Goal: Task Accomplishment & Management: Manage account settings

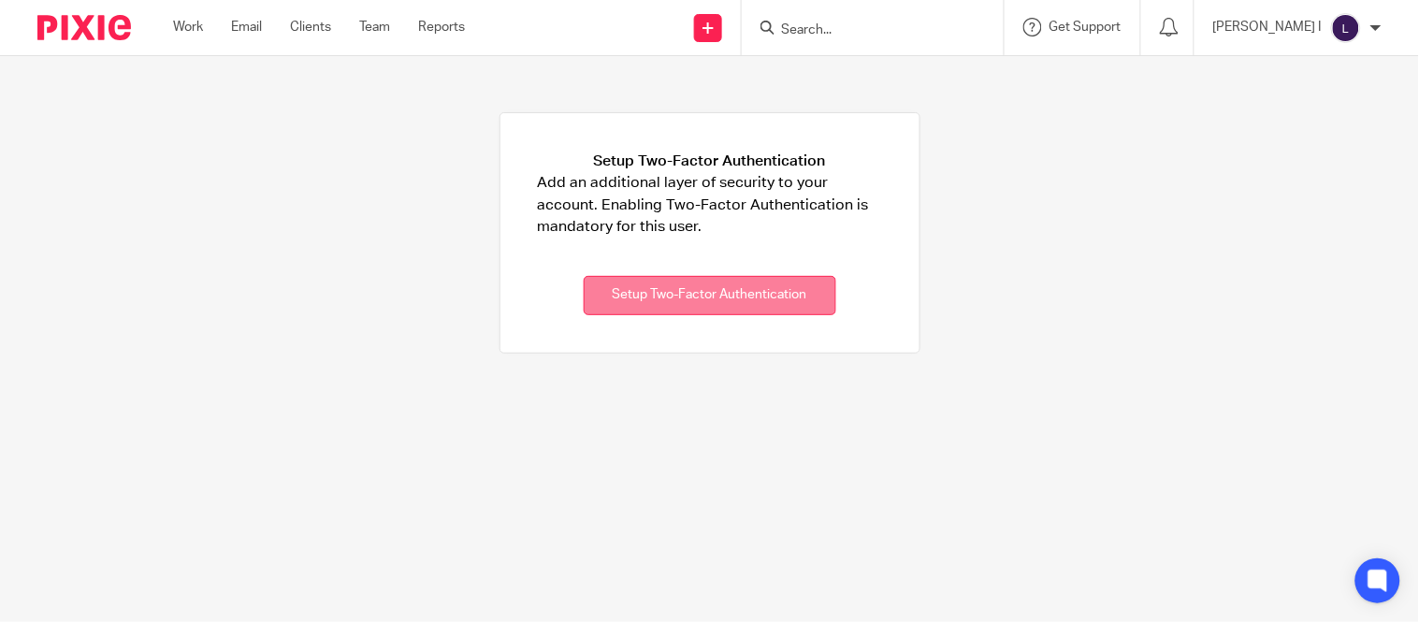
click at [659, 303] on button "Setup Two-Factor Authentication" at bounding box center [710, 296] width 253 height 40
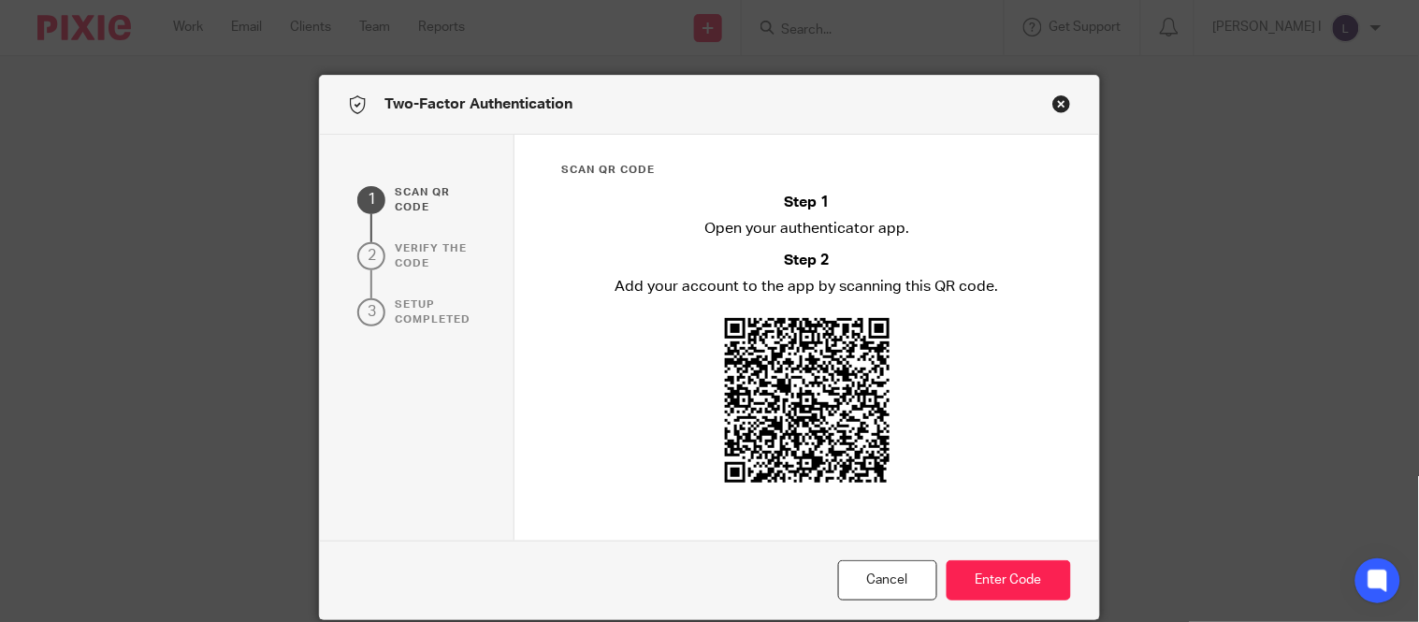
scroll to position [73, 0]
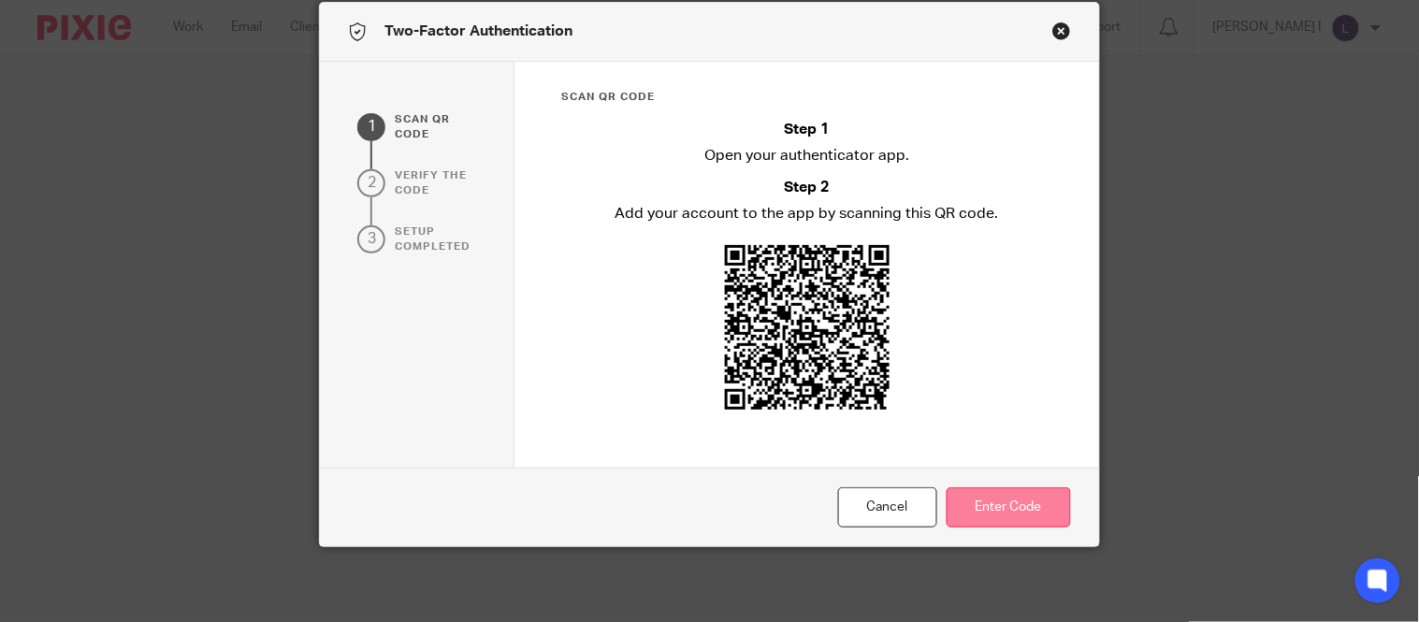
click at [1009, 520] on button "Enter Code" at bounding box center [1009, 507] width 124 height 40
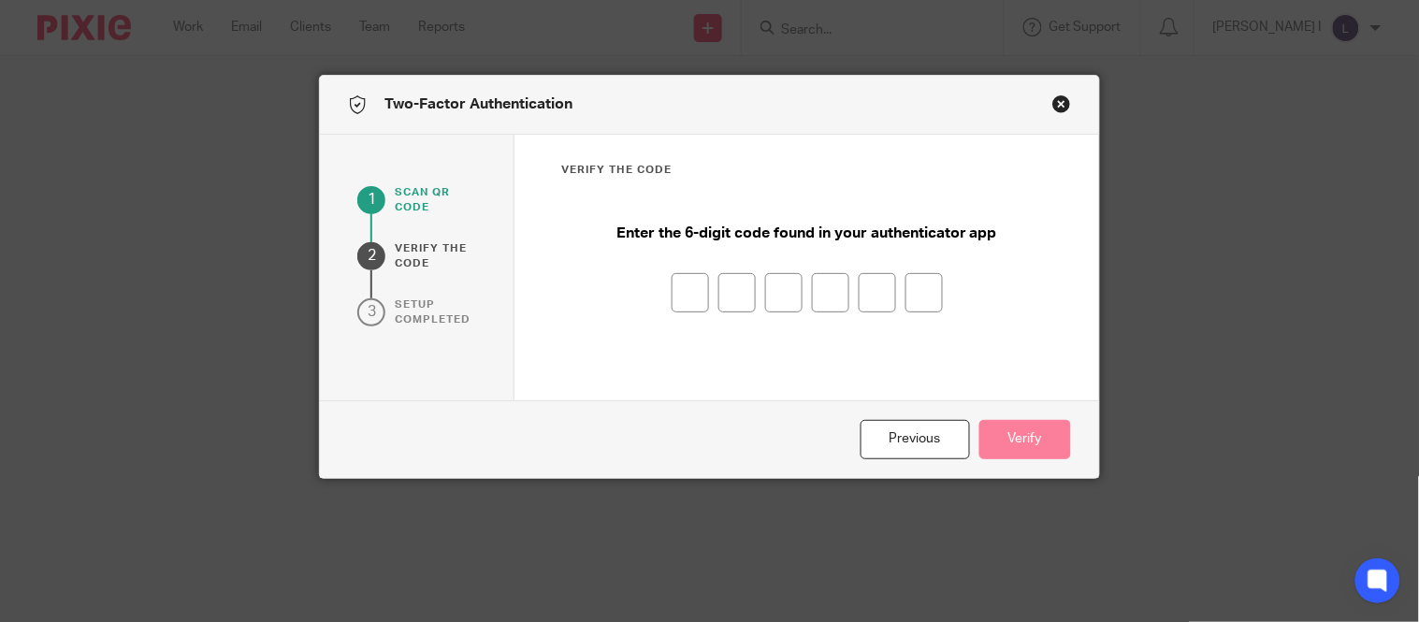
scroll to position [0, 0]
click at [686, 290] on input "number" at bounding box center [690, 292] width 37 height 39
type input "9"
type input "5"
type input "1"
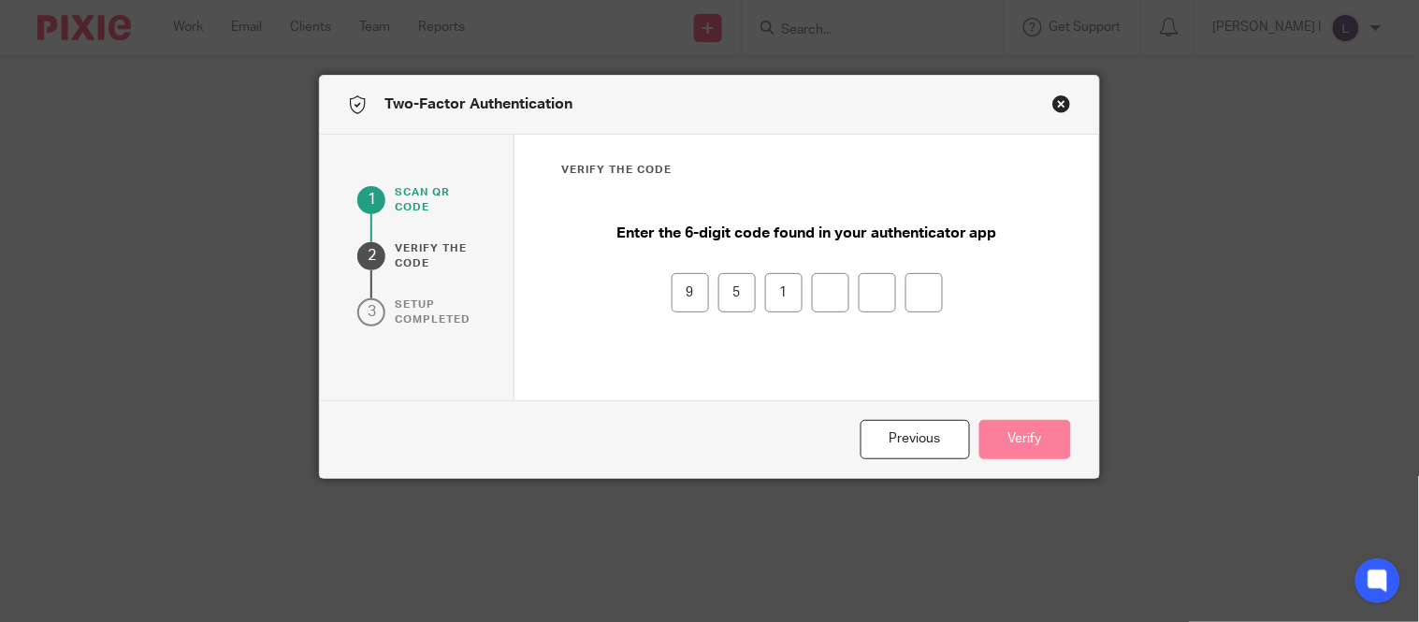
type input "9"
type input "1"
type input "9"
click at [1040, 433] on button "Verify" at bounding box center [1026, 440] width 92 height 40
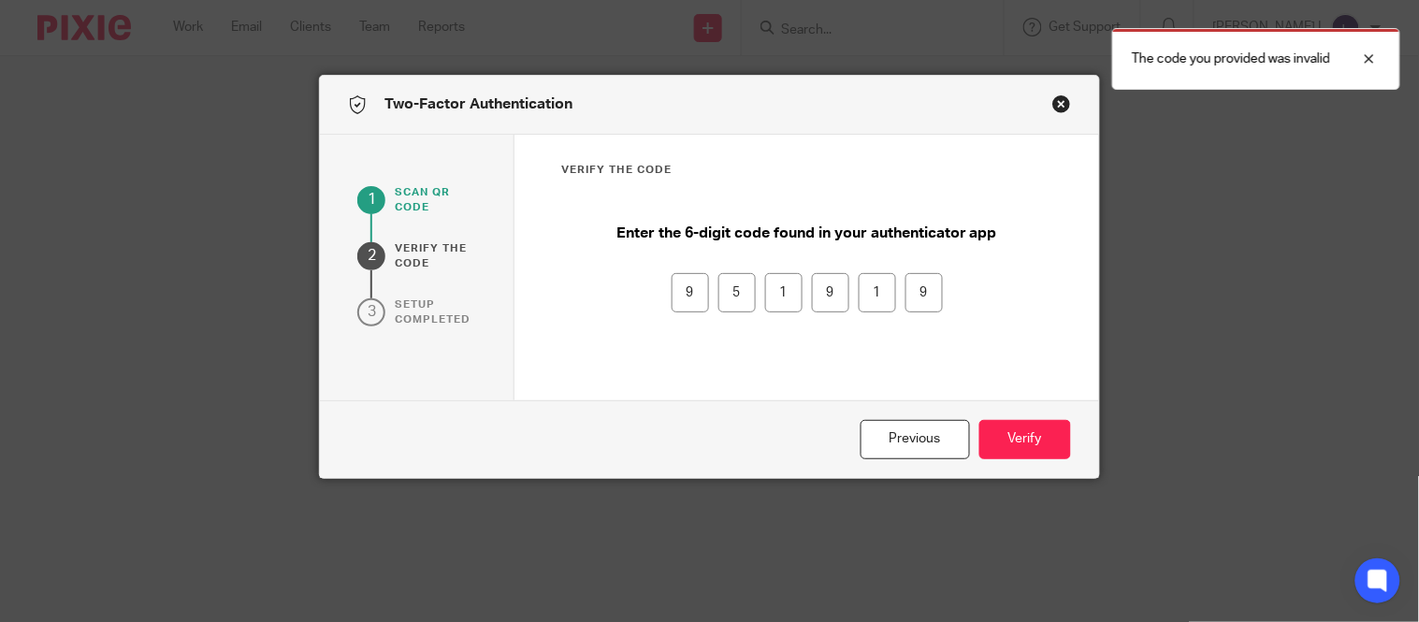
click at [677, 302] on input "9" at bounding box center [690, 292] width 37 height 39
click at [699, 298] on input "9" at bounding box center [690, 292] width 37 height 39
click at [882, 451] on button "Previous" at bounding box center [915, 440] width 109 height 40
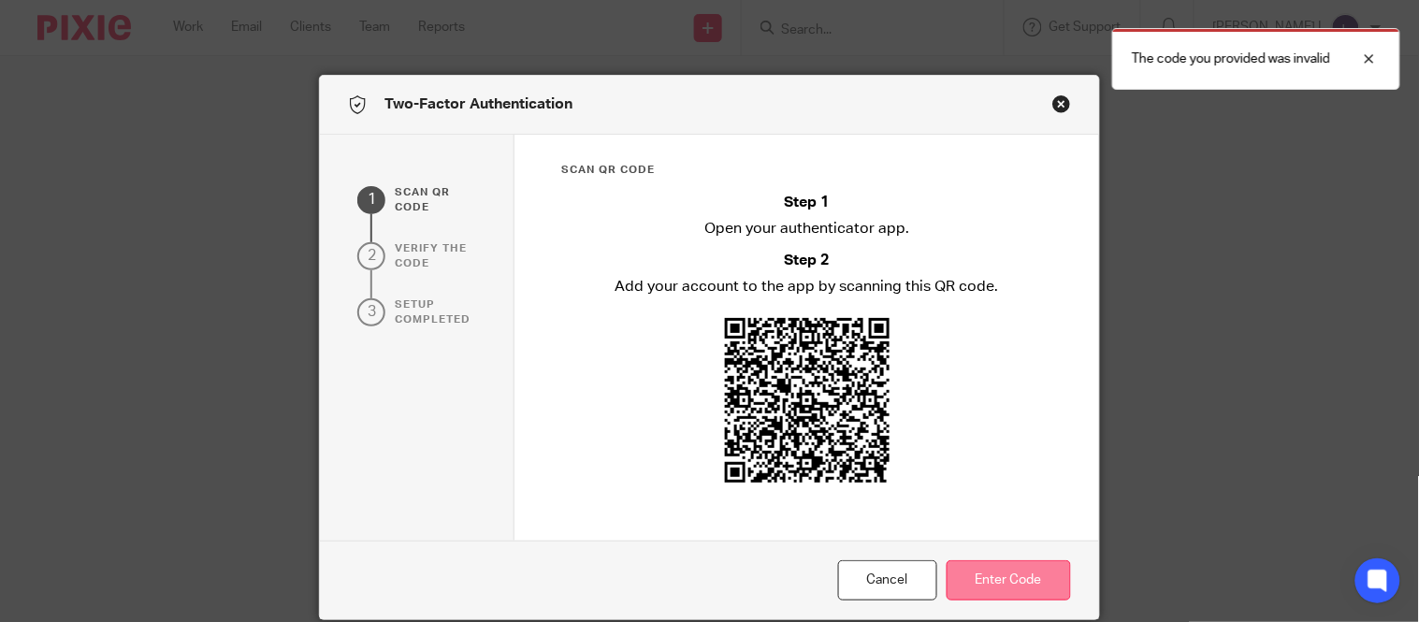
click at [1029, 564] on button "Enter Code" at bounding box center [1009, 580] width 124 height 40
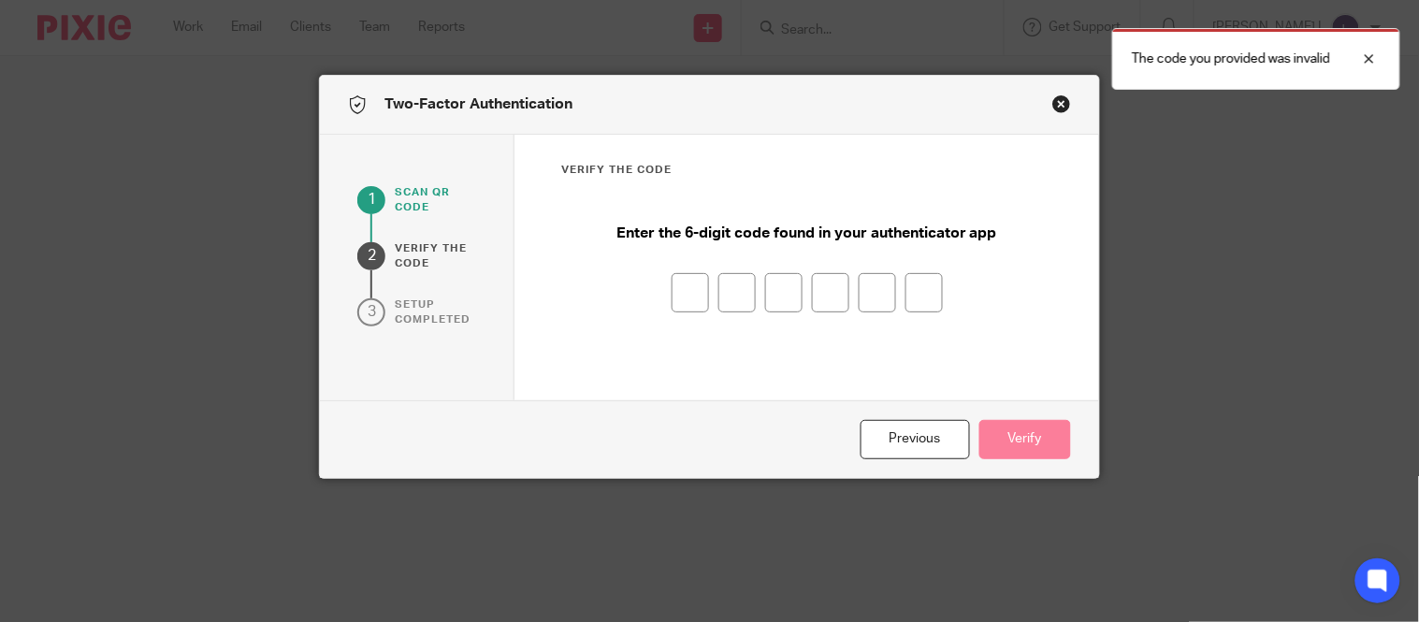
click at [684, 297] on input "number" at bounding box center [690, 292] width 37 height 39
type input "4"
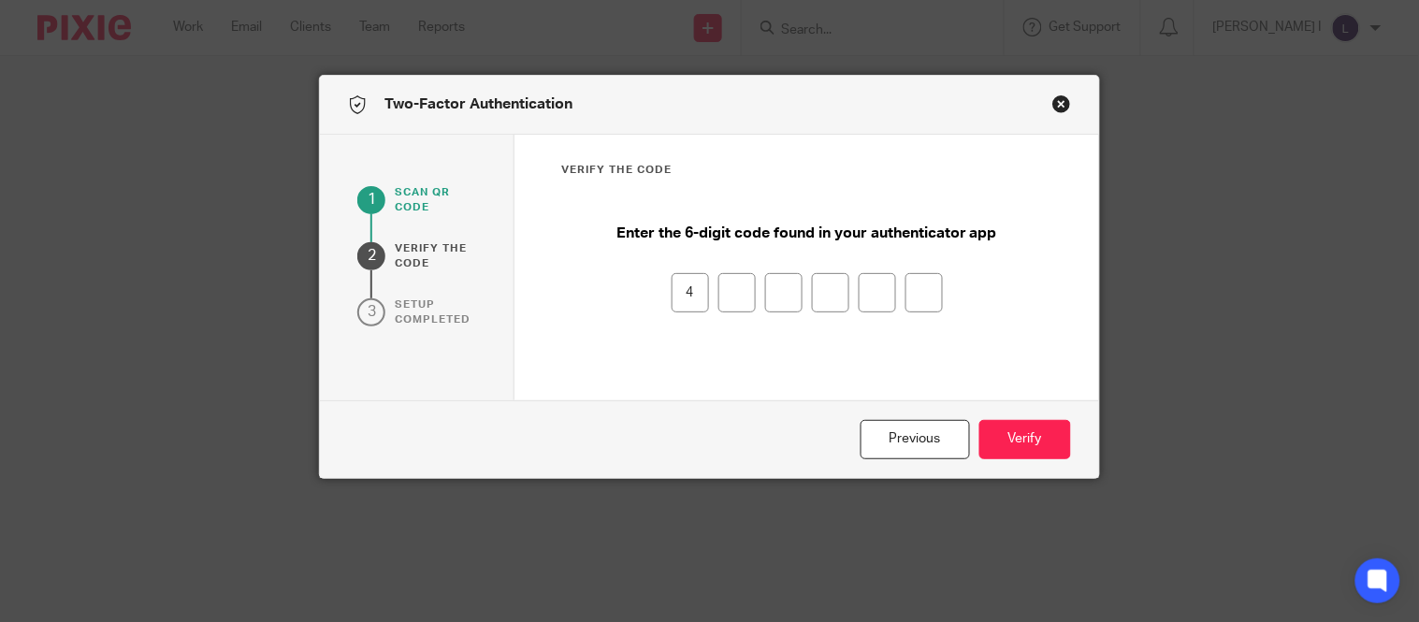
type input "1"
type input "7"
type input "2"
type input "5"
type input "8"
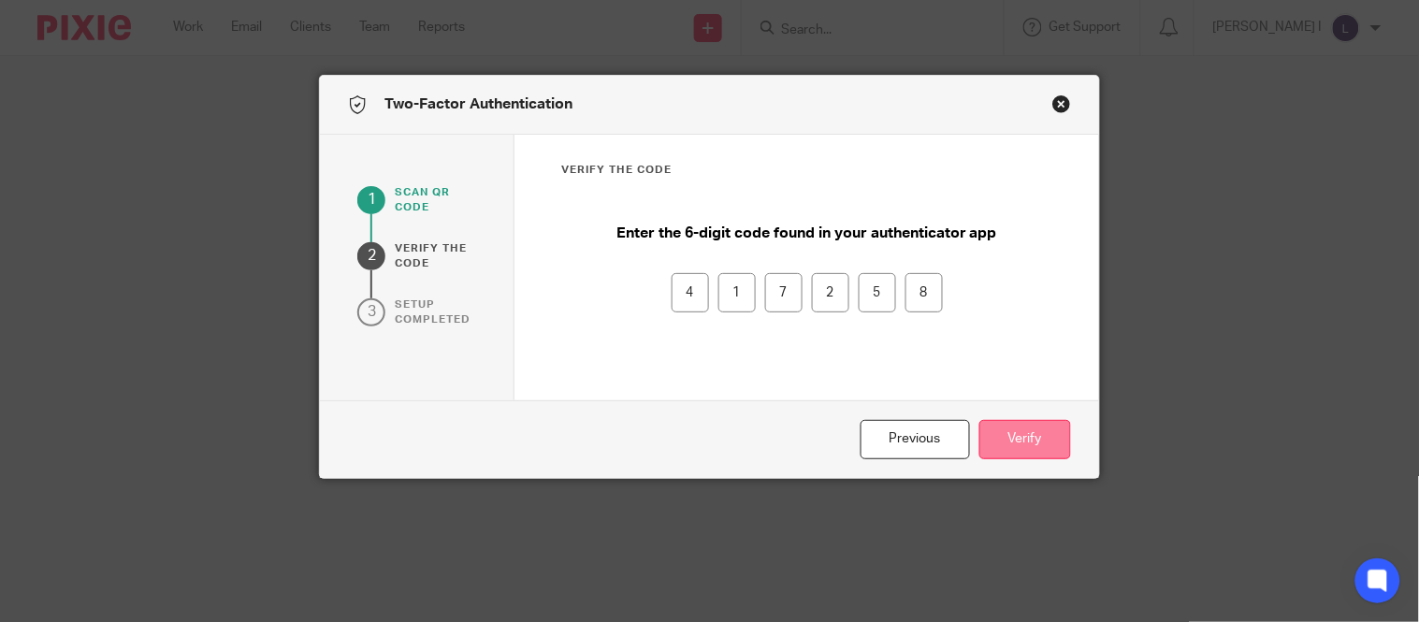
click at [1034, 443] on button "Verify" at bounding box center [1026, 440] width 92 height 40
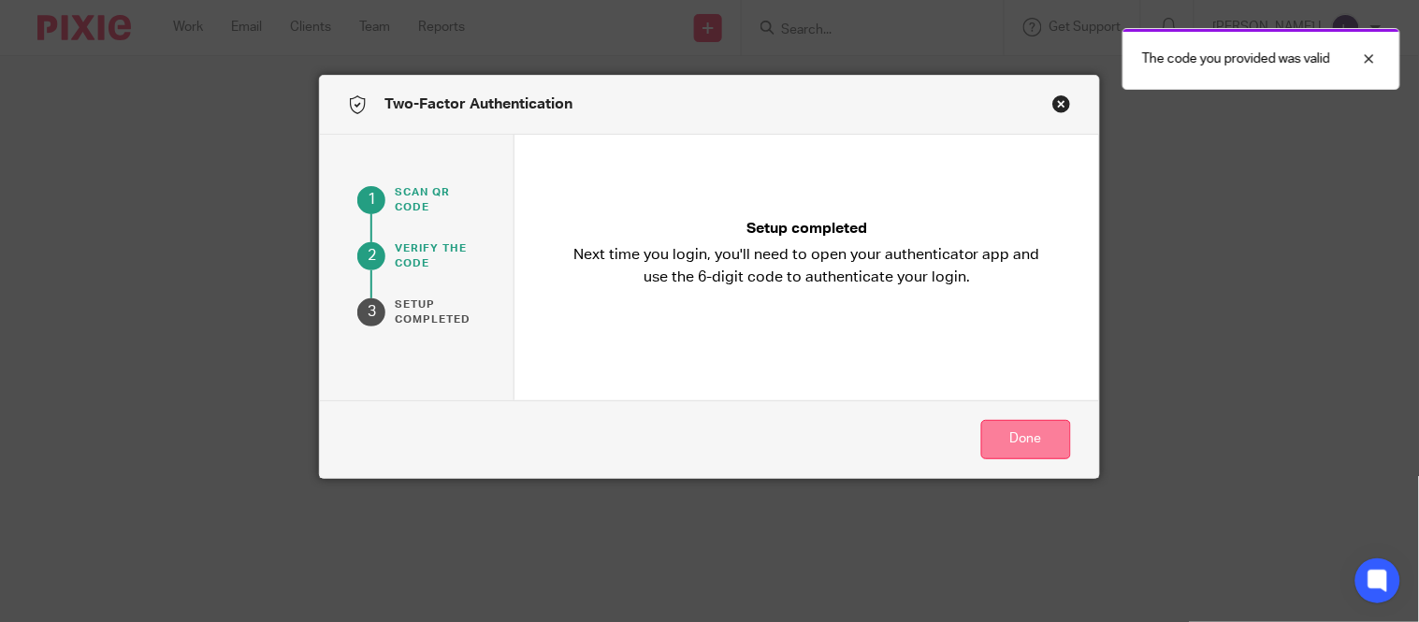
click at [1034, 444] on button "Done" at bounding box center [1027, 440] width 90 height 40
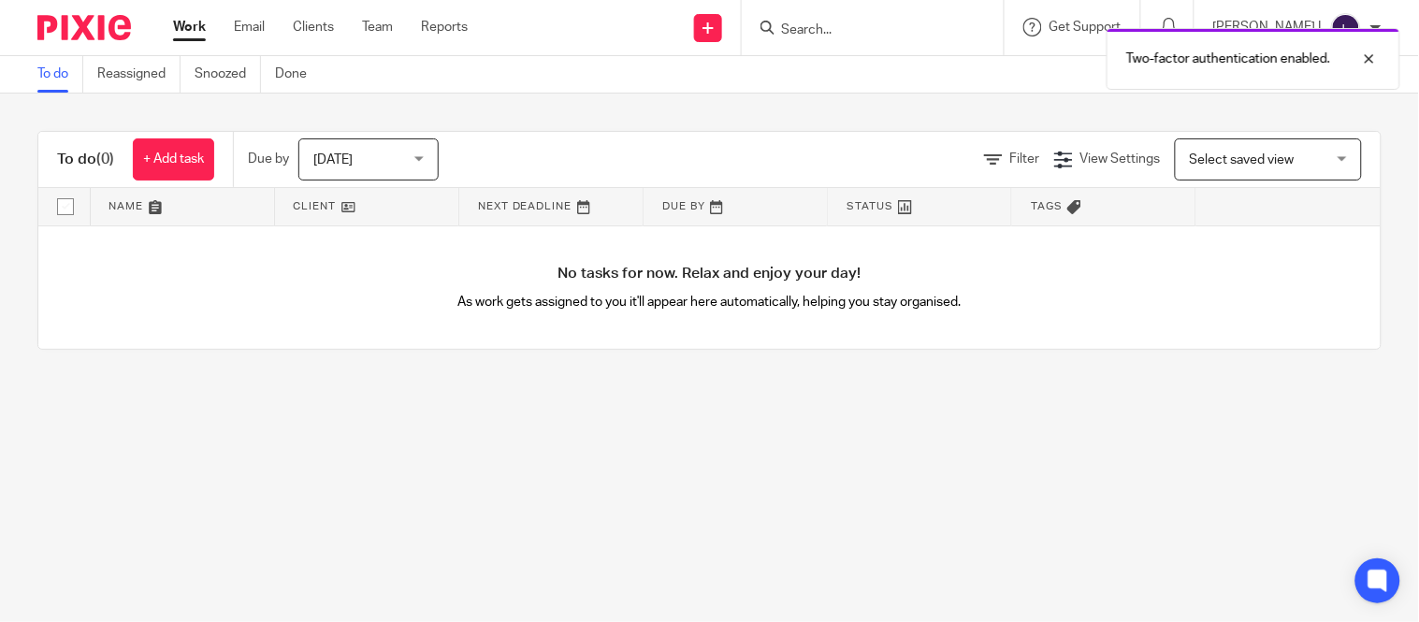
click at [1378, 166] on div "To do (0) + Add task Due by Today Today Today Tomorrow This week Next week This…" at bounding box center [709, 241] width 1419 height 294
click at [1359, 159] on div "To do (0) + Add task Due by Today Today Today Tomorrow This week Next week This…" at bounding box center [709, 241] width 1419 height 294
click at [251, 21] on link "Email" at bounding box center [249, 27] width 31 height 19
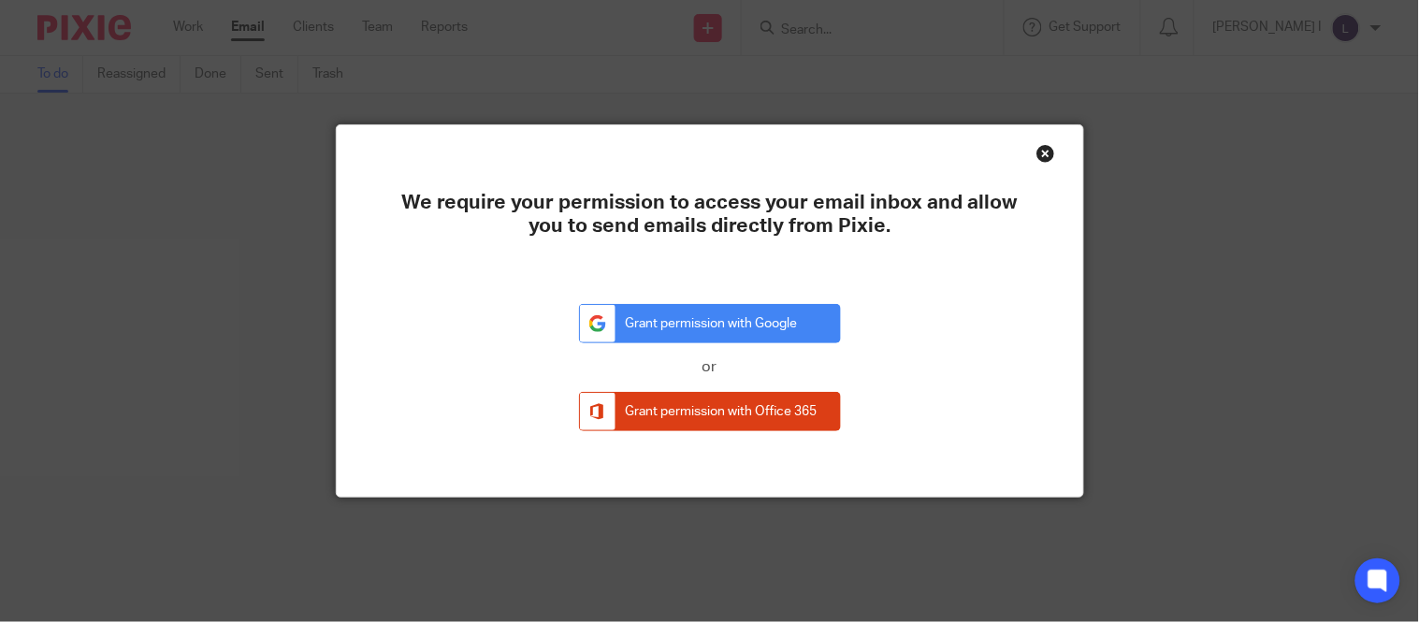
click at [1037, 152] on div "Close this dialog window" at bounding box center [1046, 153] width 19 height 19
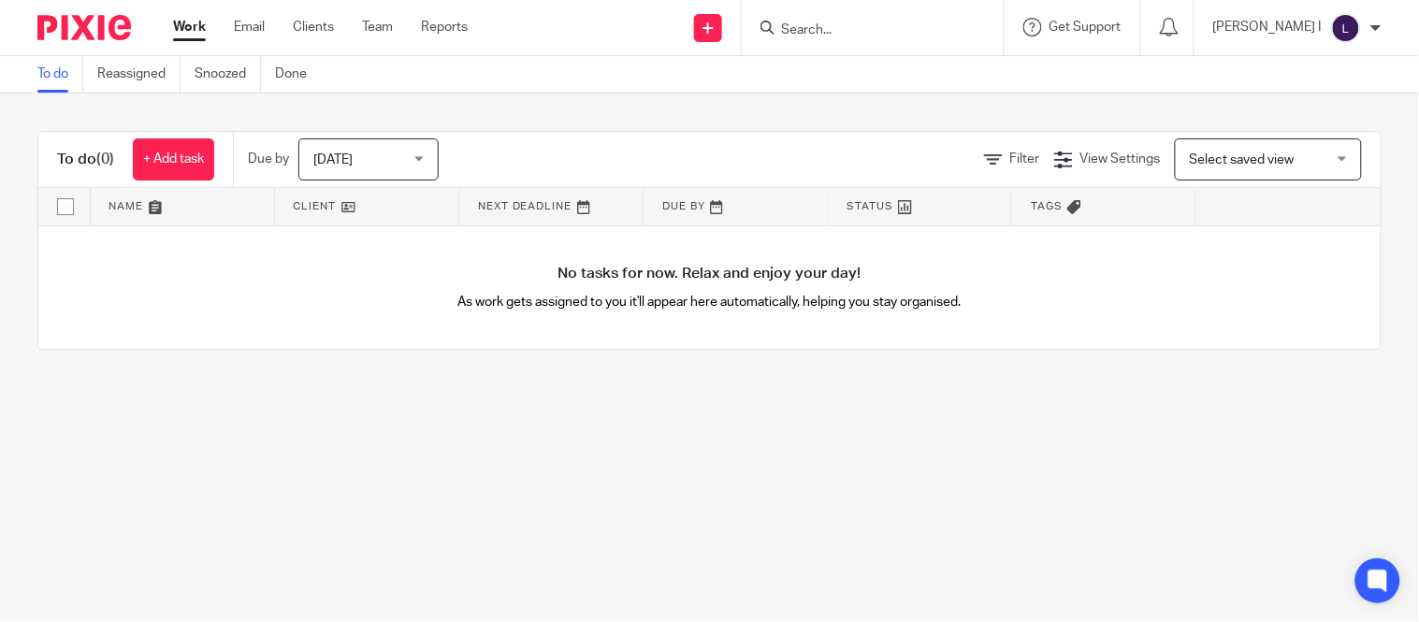
click at [1331, 37] on div "[PERSON_NAME] I" at bounding box center [1298, 28] width 168 height 30
click at [1324, 96] on span "Email integration" at bounding box center [1323, 101] width 97 height 13
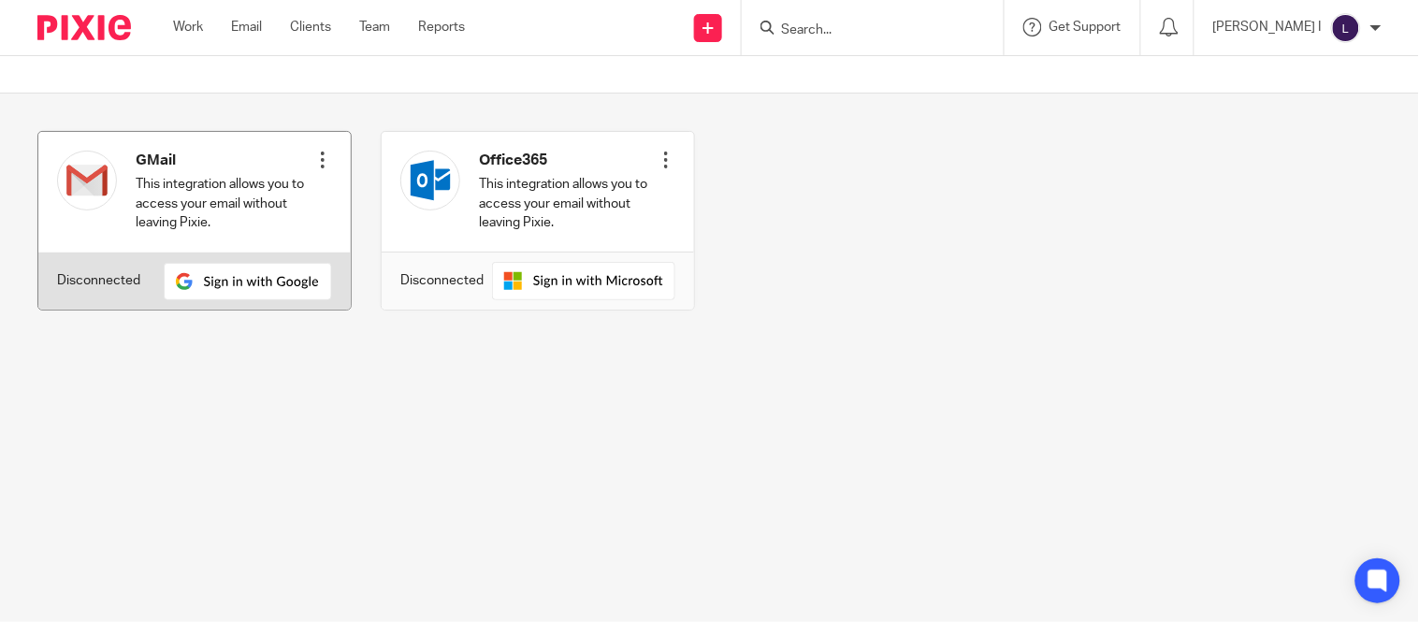
click at [313, 154] on div at bounding box center [322, 160] width 19 height 19
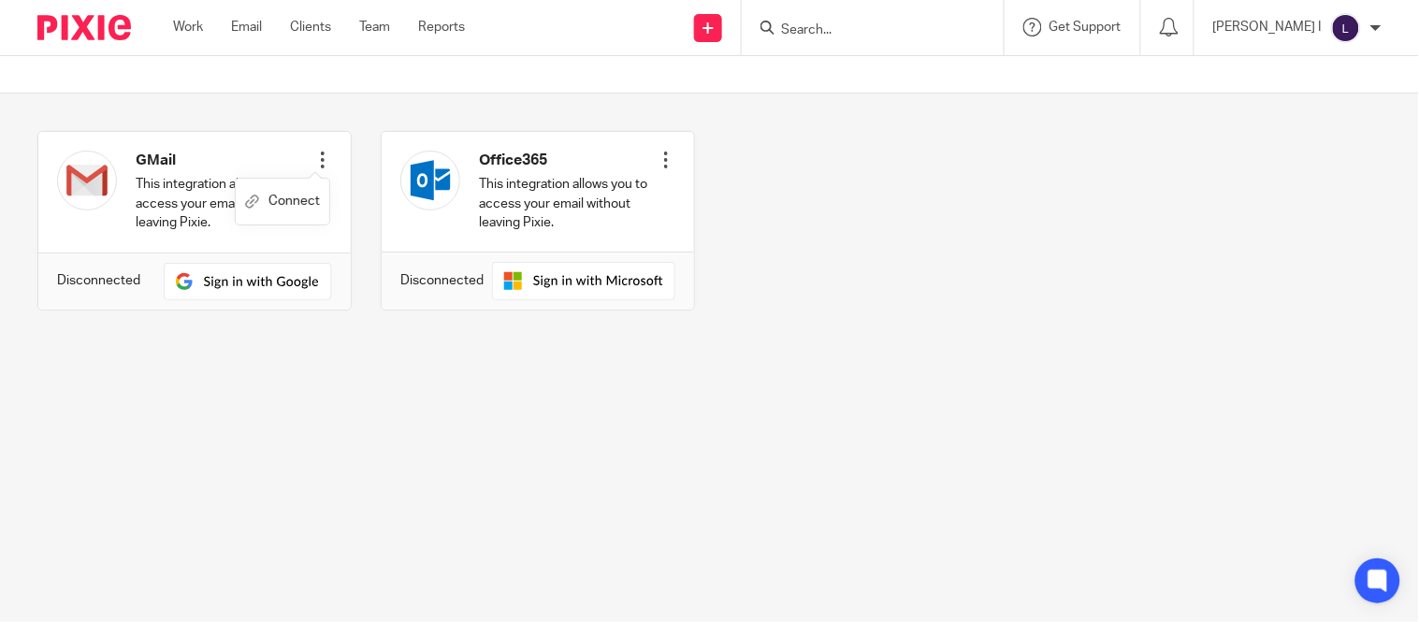
click at [226, 318] on div "GMail This integration allows you to access your email without leaving Pixie. C…" at bounding box center [695, 235] width 1374 height 208
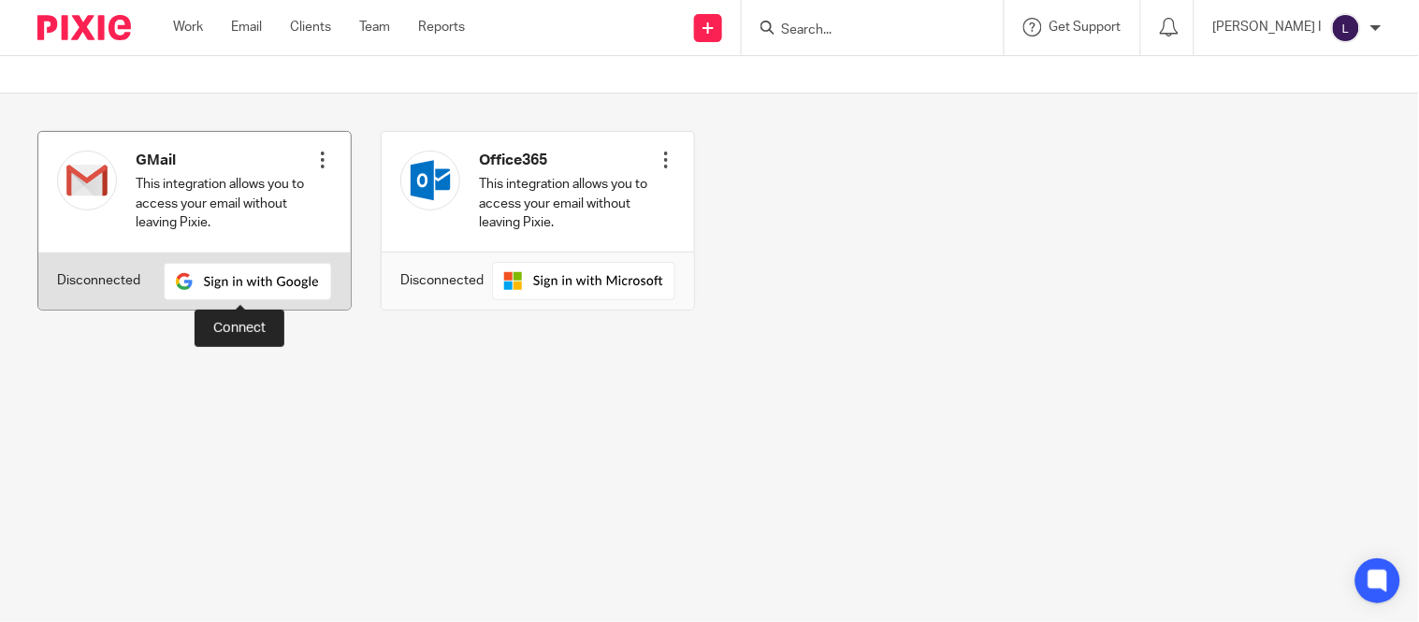
click at [237, 284] on img at bounding box center [248, 281] width 168 height 37
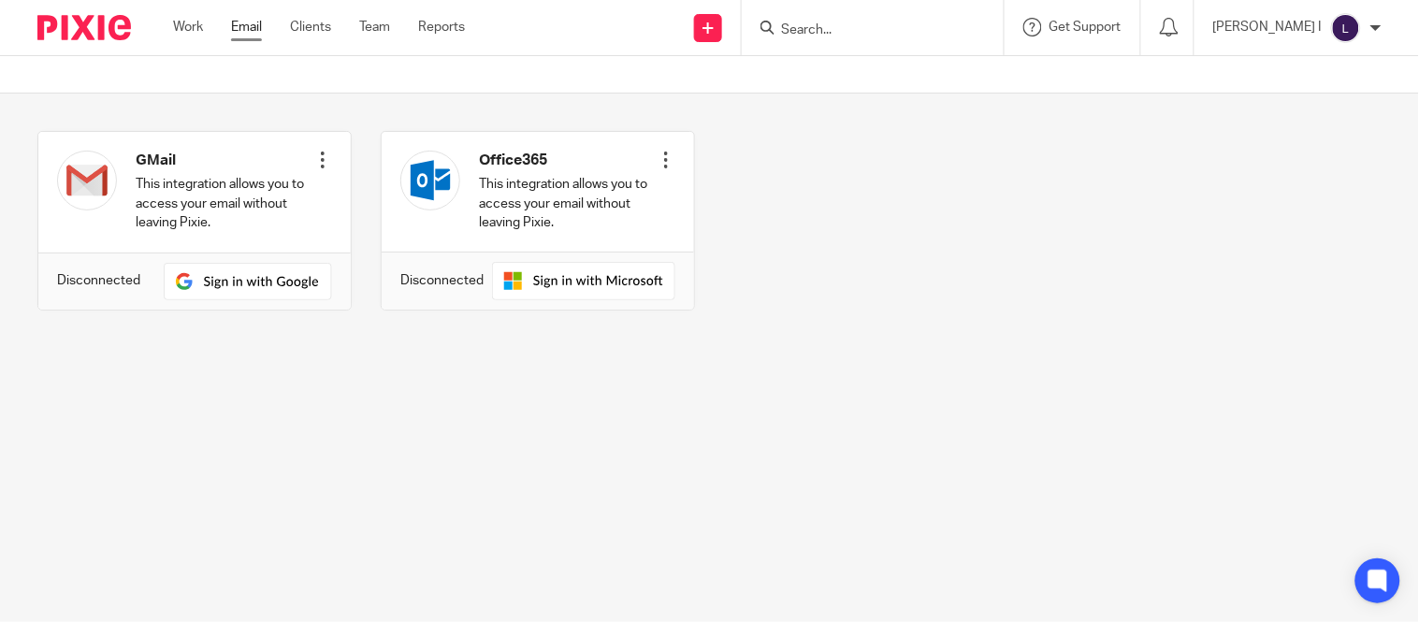
click at [250, 33] on link "Email" at bounding box center [246, 27] width 31 height 19
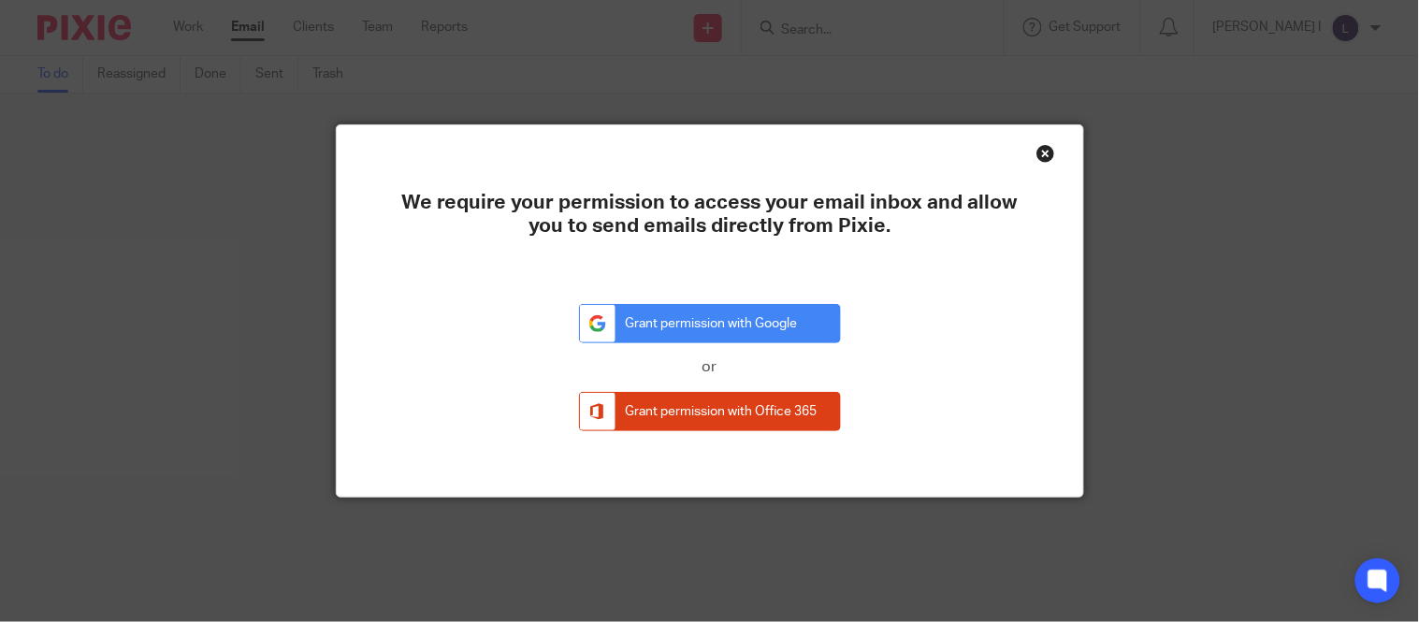
click at [1040, 152] on div "Close this dialog window" at bounding box center [1046, 153] width 19 height 19
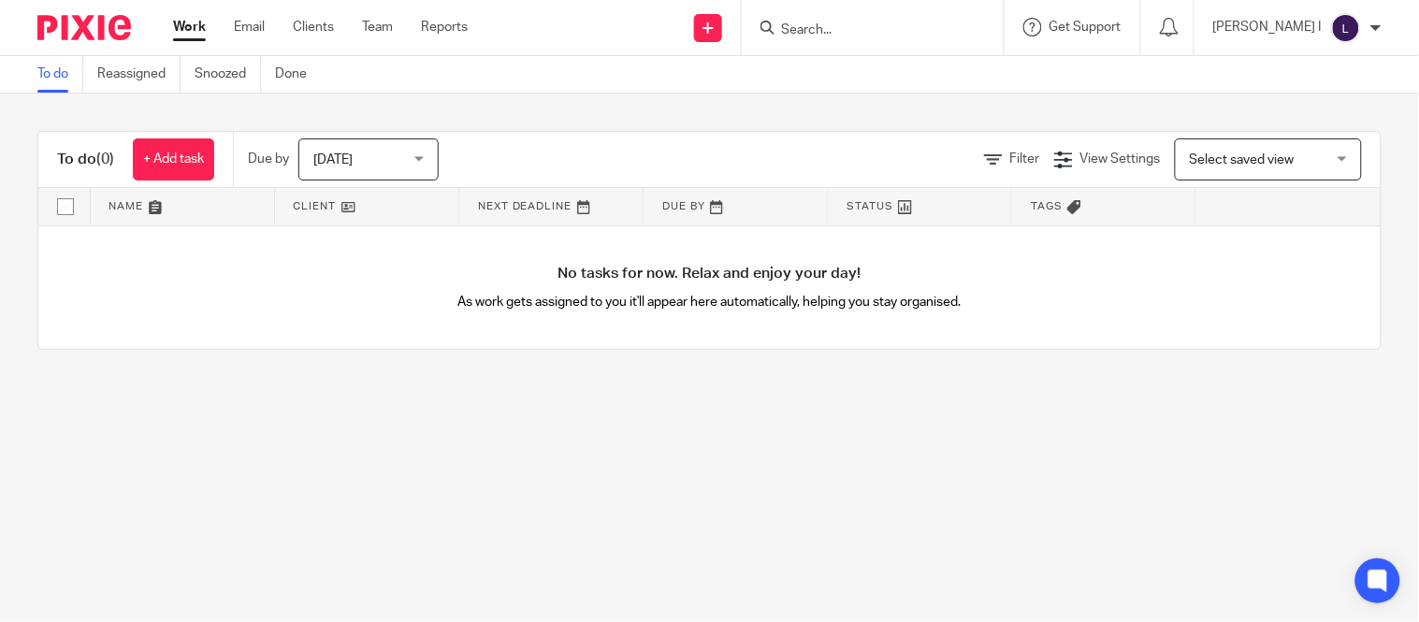
click at [880, 31] on input "Search" at bounding box center [863, 30] width 168 height 17
click at [1346, 40] on img at bounding box center [1346, 28] width 30 height 30
click at [1128, 387] on div "To do (0) + Add task Due by [DATE] [DATE] [DATE] [DATE] This week Next week Thi…" at bounding box center [709, 241] width 1419 height 294
click at [931, 29] on input "Search" at bounding box center [863, 30] width 168 height 17
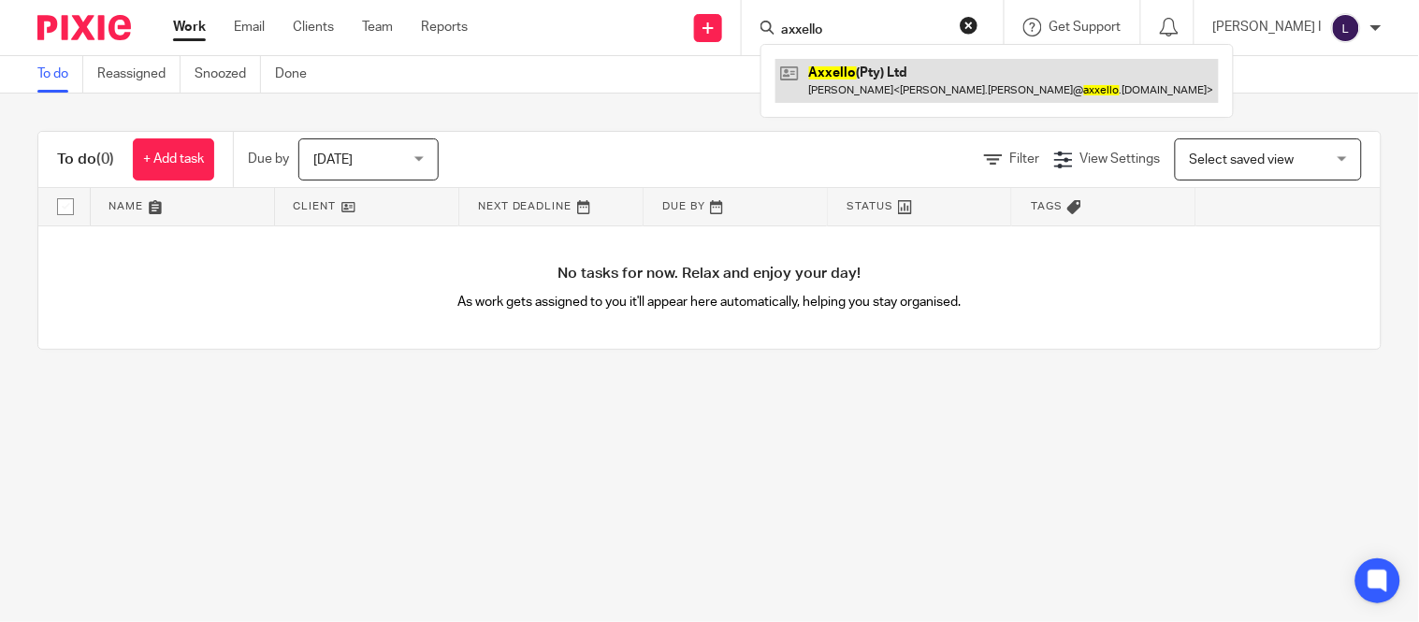
type input "axxello"
click at [931, 89] on link at bounding box center [998, 80] width 444 height 43
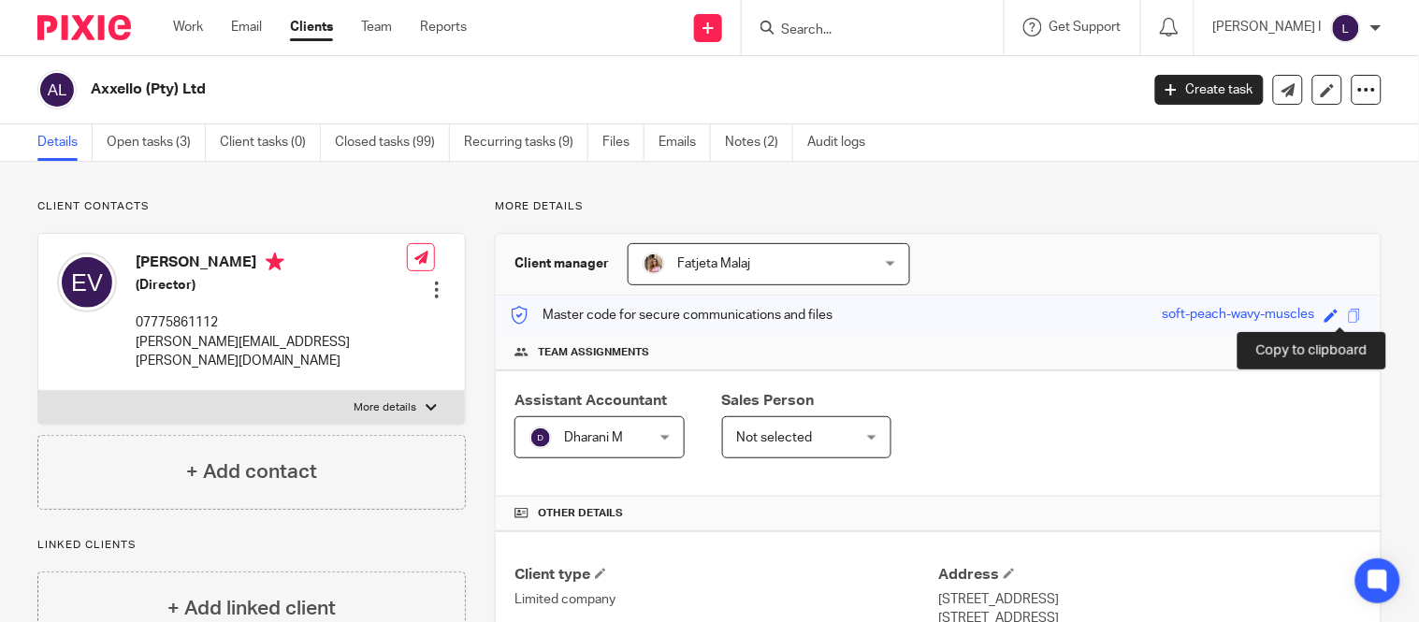
click at [1348, 316] on span at bounding box center [1355, 316] width 14 height 14
click at [1297, 35] on p "[PERSON_NAME] I" at bounding box center [1268, 27] width 109 height 19
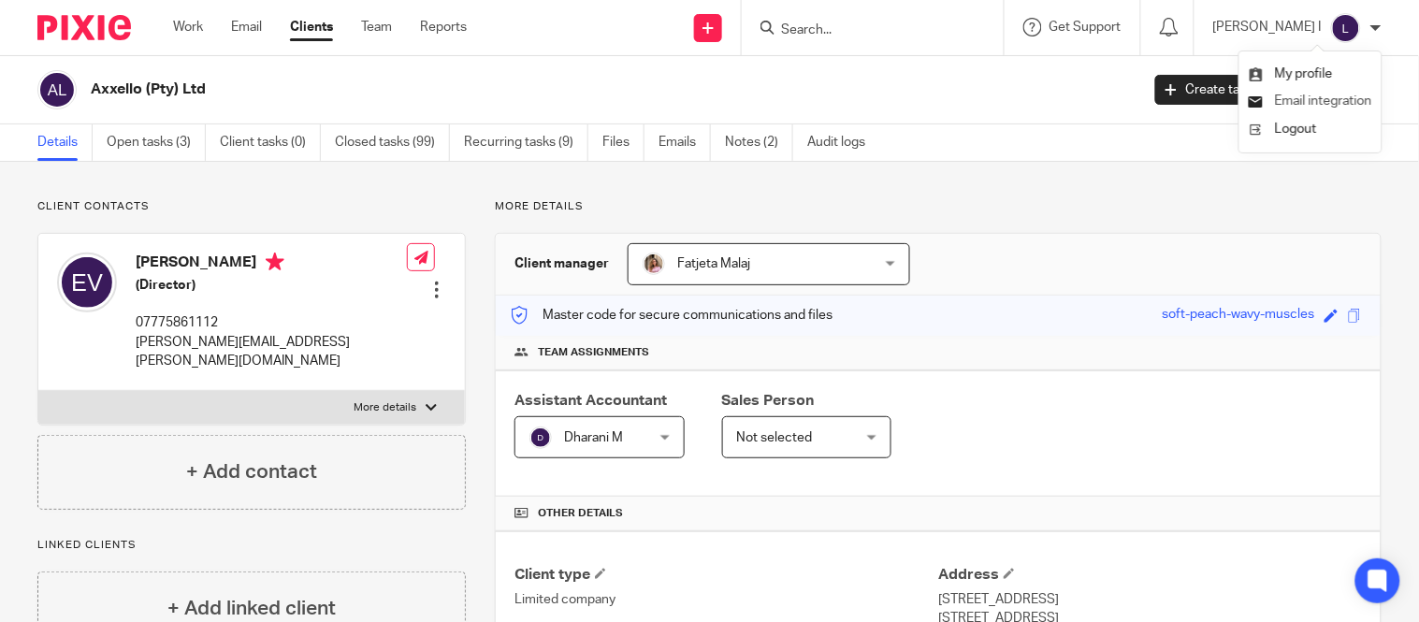
click at [1306, 96] on span "Email integration" at bounding box center [1323, 101] width 97 height 13
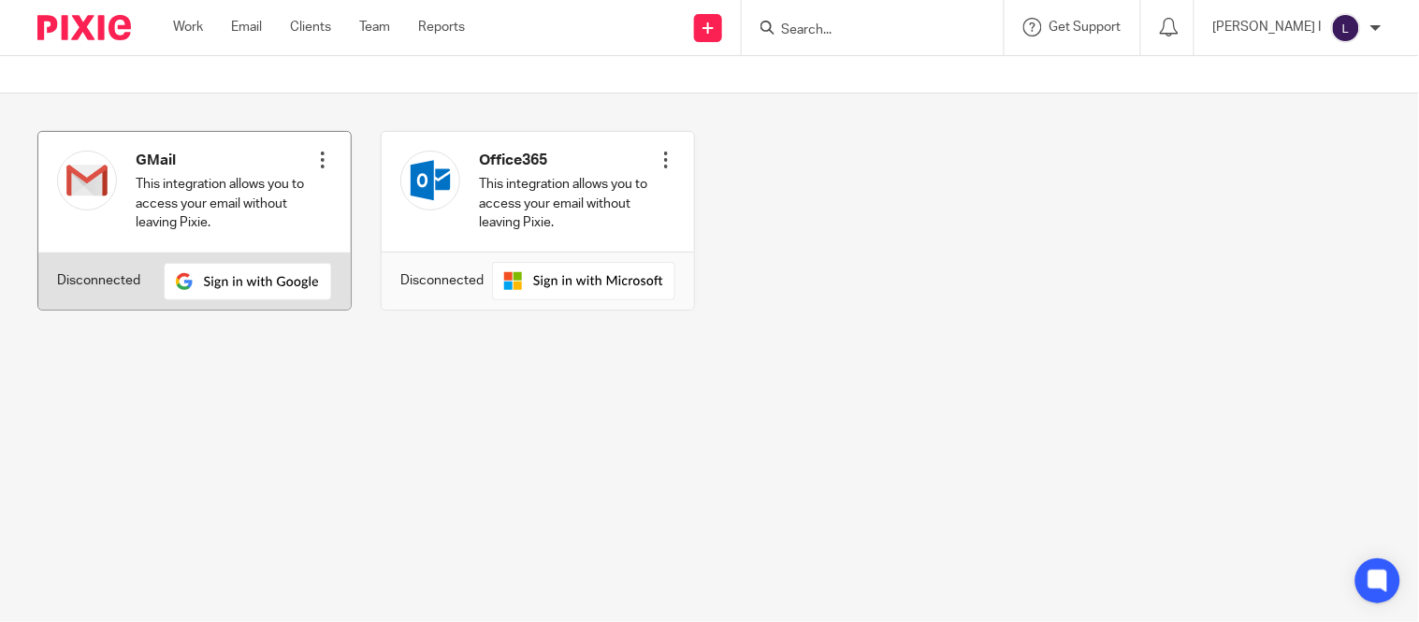
click at [318, 167] on div at bounding box center [322, 160] width 19 height 19
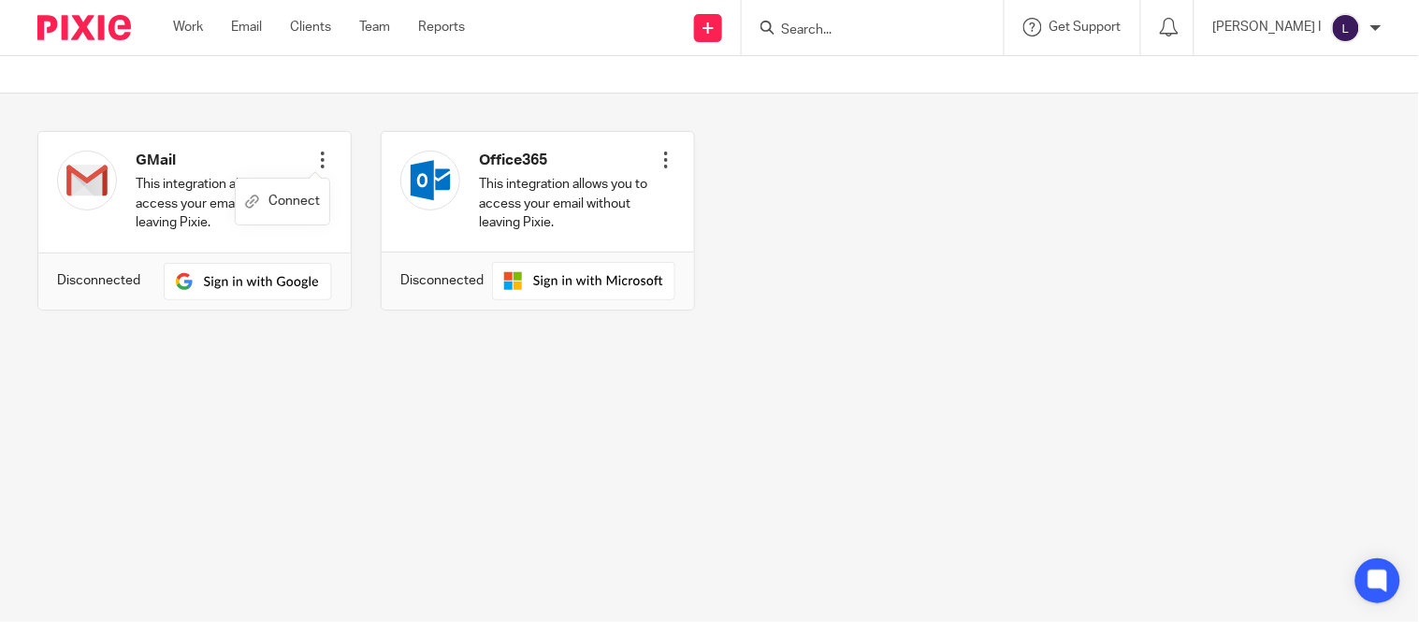
click at [313, 466] on main "GMail This integration allows you to access your email without leaving Pixie. C…" at bounding box center [709, 311] width 1419 height 622
click at [844, 39] on div at bounding box center [873, 27] width 262 height 55
click at [924, 32] on input "Search" at bounding box center [863, 30] width 168 height 17
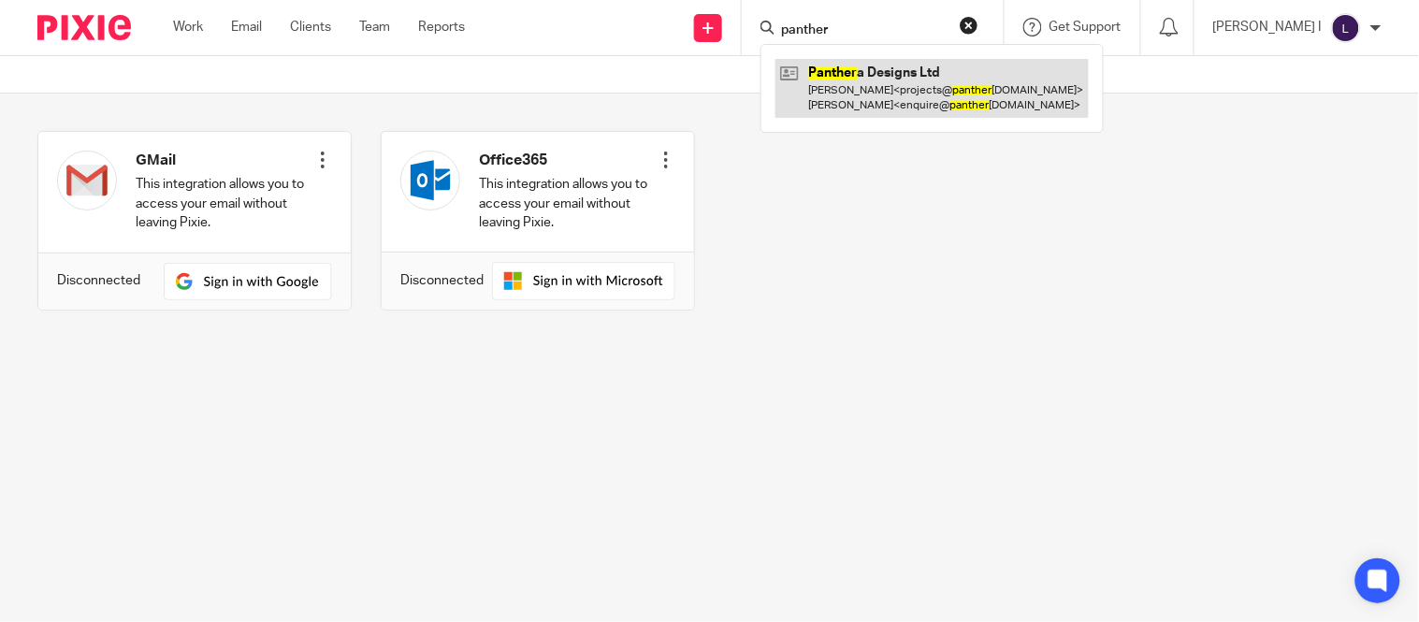
type input "panther"
click at [932, 94] on link at bounding box center [932, 88] width 313 height 58
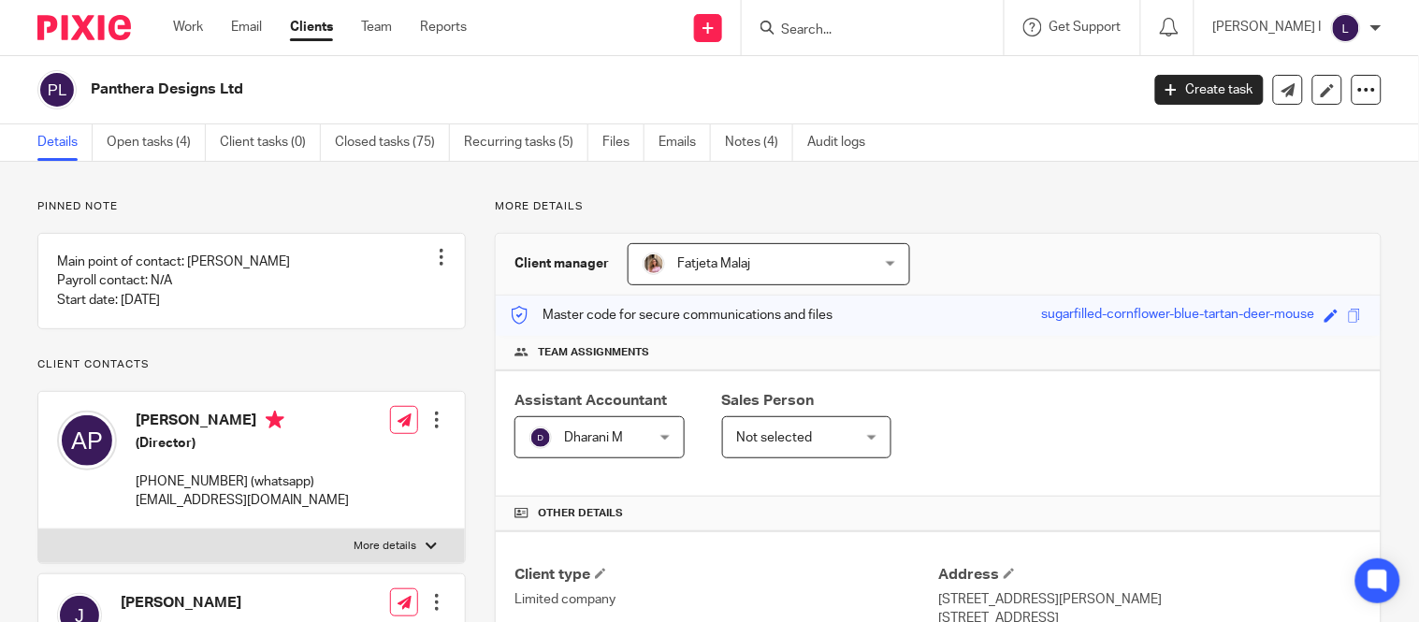
click at [1339, 20] on img at bounding box center [1346, 28] width 30 height 30
click at [1316, 94] on li "Email integration" at bounding box center [1311, 101] width 124 height 27
click at [1303, 99] on span "Email integration" at bounding box center [1323, 101] width 97 height 13
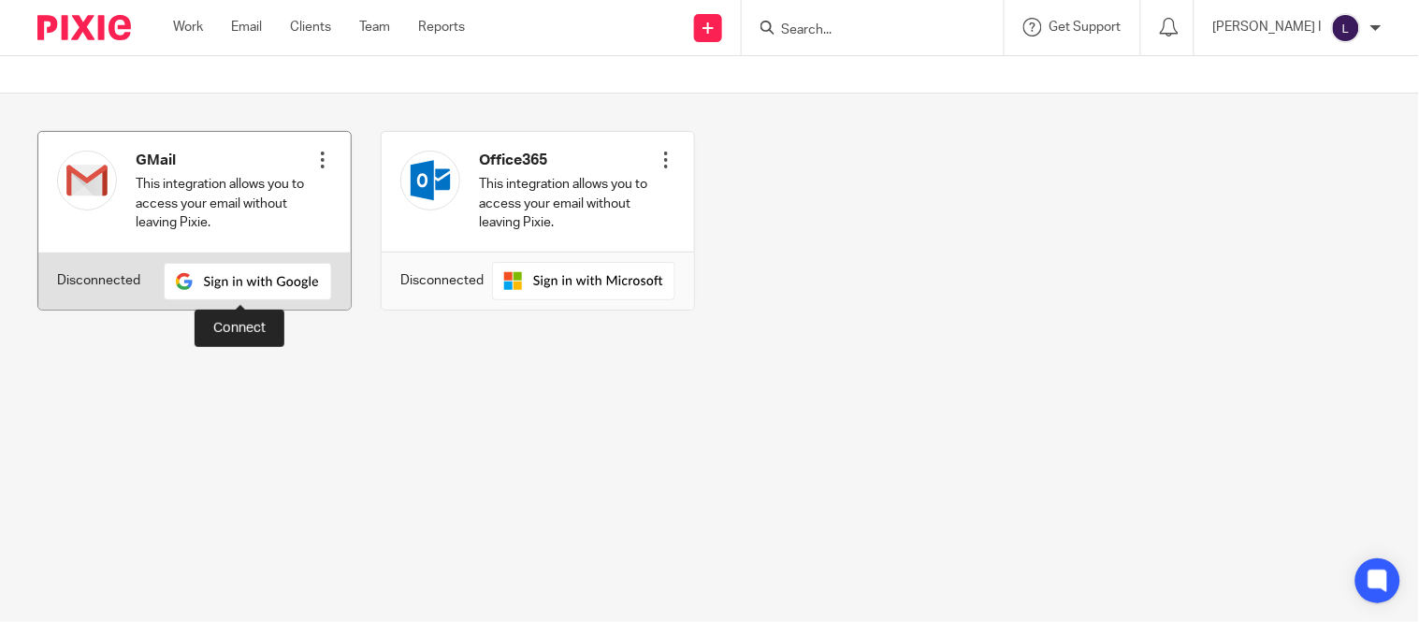
click at [210, 269] on img at bounding box center [248, 281] width 168 height 37
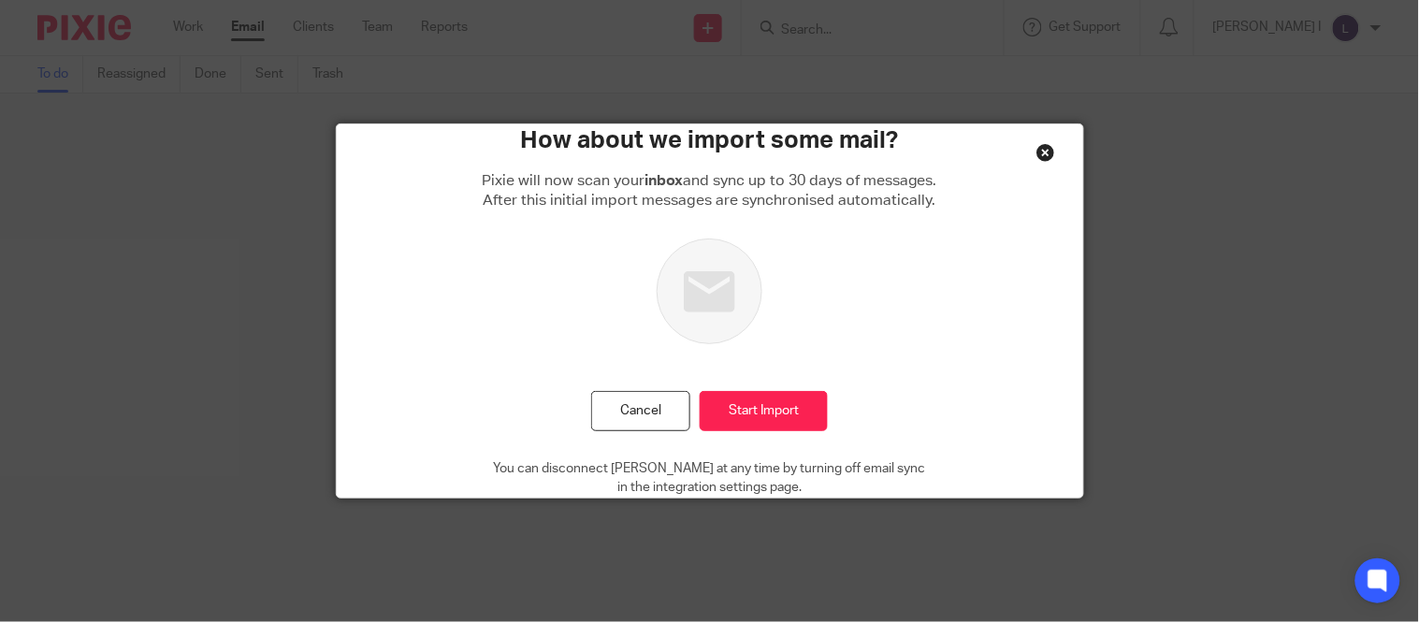
click at [1037, 153] on div "Close this dialog window" at bounding box center [1046, 152] width 19 height 19
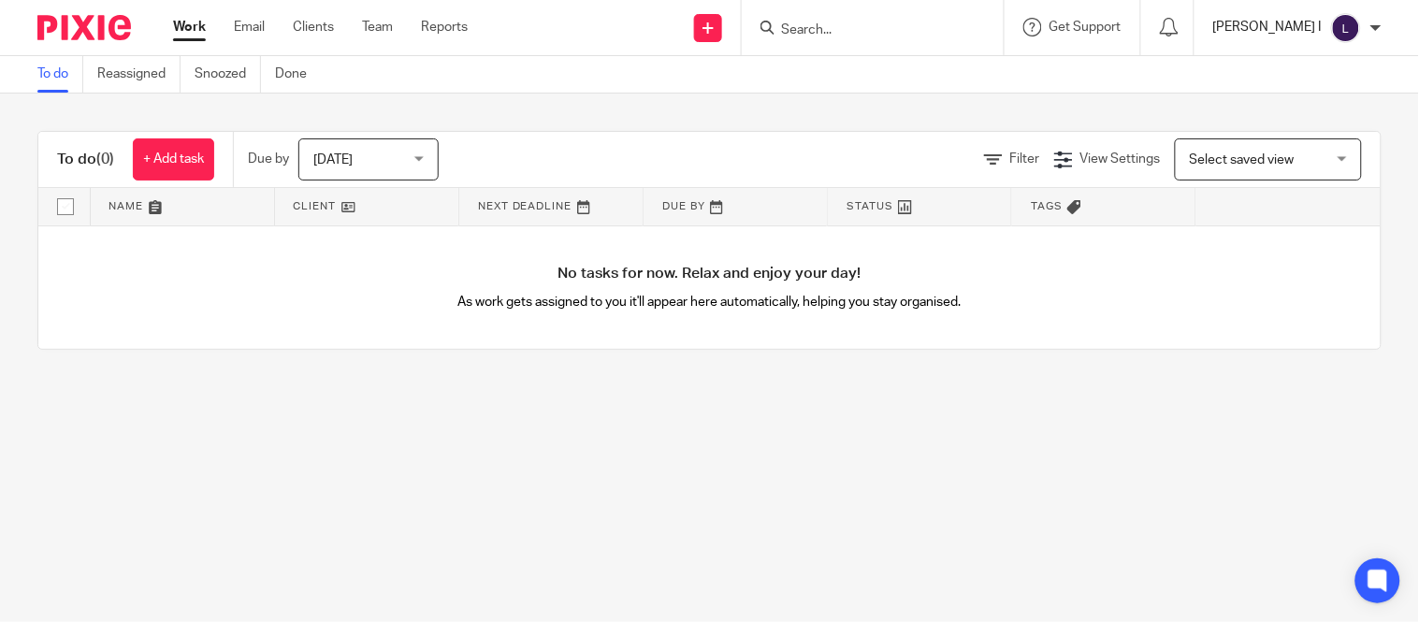
click at [1266, 30] on p "[PERSON_NAME] I" at bounding box center [1268, 27] width 109 height 19
click at [1334, 96] on span "Email integration" at bounding box center [1323, 101] width 97 height 13
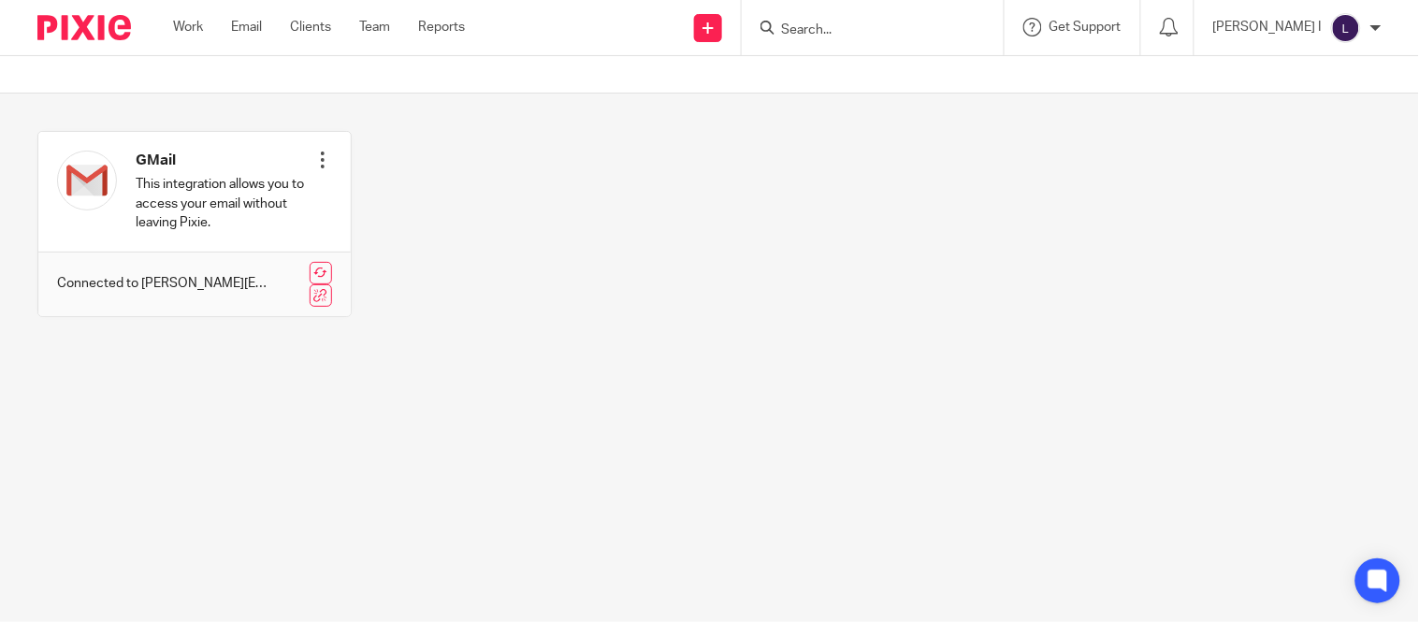
click at [919, 30] on input "Search" at bounding box center [863, 30] width 168 height 17
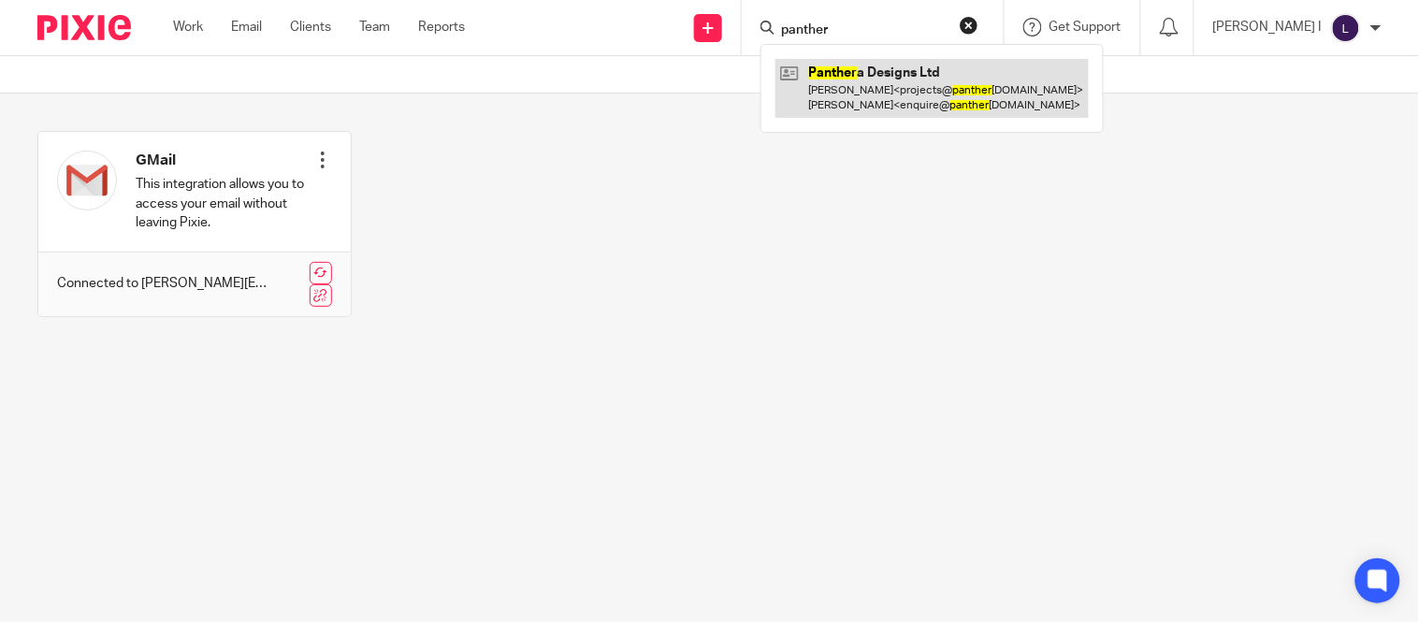
type input "panther"
click at [914, 75] on link at bounding box center [932, 88] width 313 height 58
